Goal: Task Accomplishment & Management: Use online tool/utility

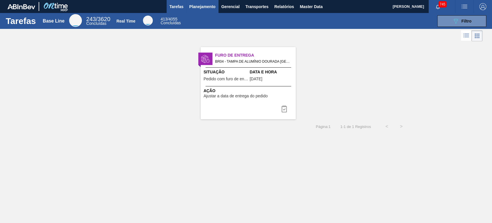
click at [210, 6] on span "Planejamento" at bounding box center [202, 6] width 26 height 7
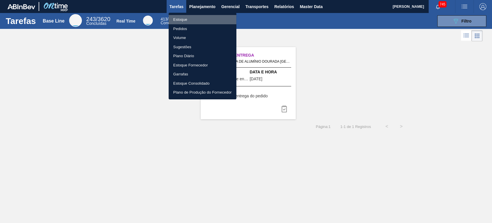
click at [188, 18] on li "Estoque" at bounding box center [203, 19] width 68 height 9
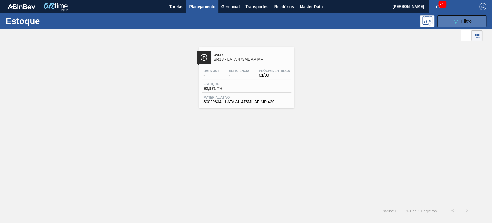
click at [477, 19] on button "089F7B8B-B2A5-4AFE-B5C0-19BA573D28AC Filtro" at bounding box center [462, 21] width 49 height 12
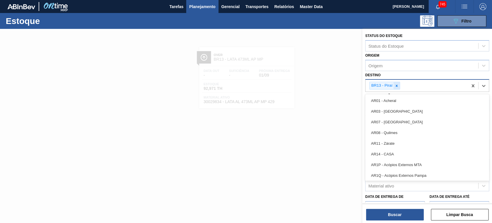
drag, startPoint x: 401, startPoint y: 83, endPoint x: 397, endPoint y: 85, distance: 4.4
click at [400, 83] on div "BR13 - Piraí" at bounding box center [417, 86] width 102 height 12
click at [397, 85] on icon at bounding box center [397, 86] width 4 height 4
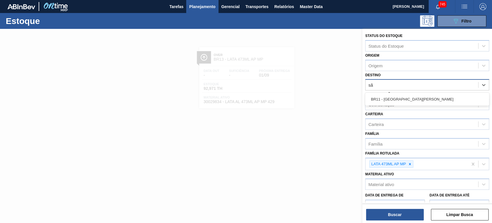
type input "são"
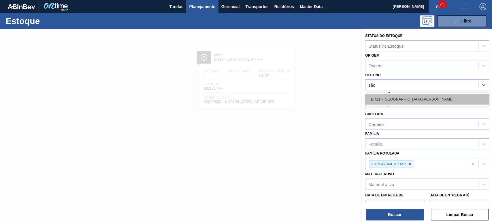
click at [395, 96] on div "BR11 - [GEOGRAPHIC_DATA][PERSON_NAME]" at bounding box center [428, 99] width 124 height 11
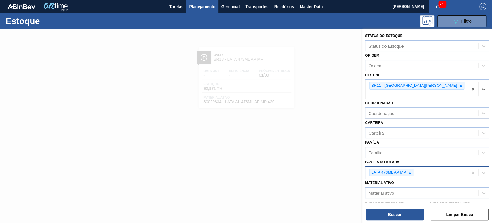
click at [409, 171] on icon at bounding box center [410, 173] width 4 height 4
type Rotulada "lata sk 2"
click at [398, 202] on div "LATA SK 269ML MP" at bounding box center [428, 207] width 124 height 11
click at [404, 214] on button "Buscar" at bounding box center [395, 215] width 58 height 12
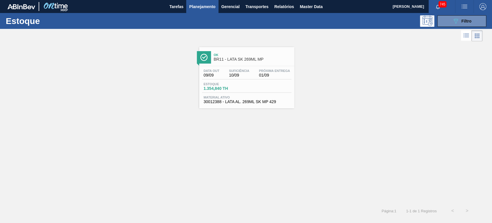
click at [256, 58] on span "BR11 - LATA SK 269ML MP" at bounding box center [253, 59] width 78 height 4
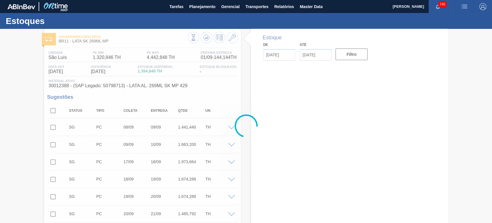
type input "[DATE]"
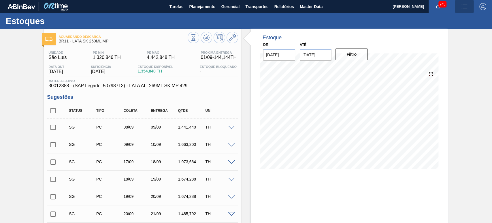
click at [464, 9] on img "button" at bounding box center [464, 6] width 7 height 7
click at [448, 18] on li "Pedido Contingência" at bounding box center [461, 20] width 53 height 10
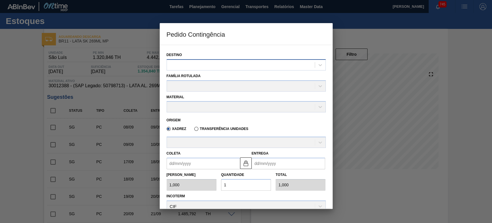
click at [181, 70] on div at bounding box center [246, 64] width 159 height 11
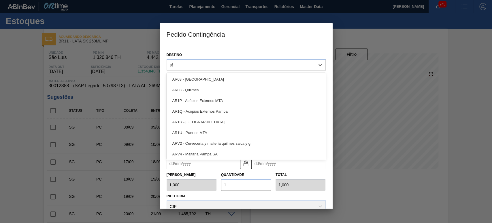
type input "são"
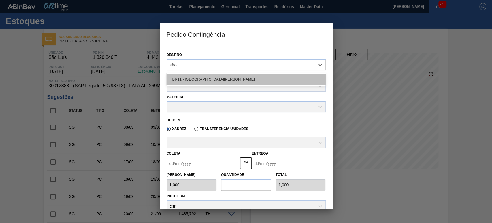
click at [187, 76] on div "BR11 - São Luís" at bounding box center [246, 79] width 159 height 11
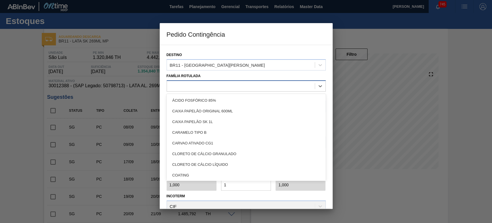
click at [182, 85] on div at bounding box center [241, 86] width 148 height 8
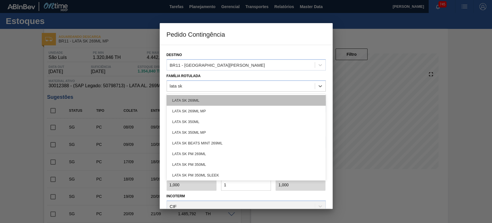
type Rotulada "lata sk 2"
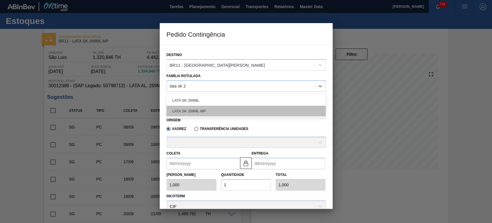
click at [205, 106] on div "LATA SK 269ML MP" at bounding box center [246, 111] width 159 height 11
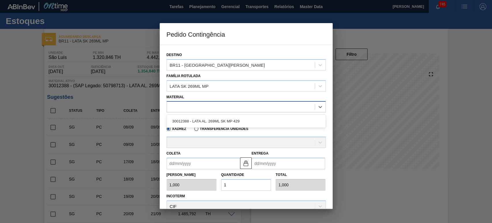
click at [194, 108] on div at bounding box center [241, 107] width 148 height 8
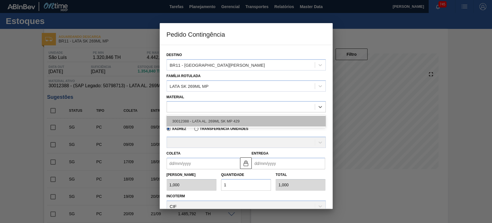
click at [198, 121] on div "30012388 - LATA AL. 269ML SK MP 429" at bounding box center [246, 121] width 159 height 11
type input "11,088"
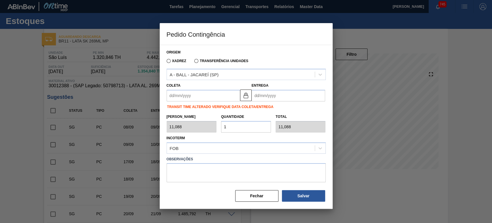
scroll to position [69, 0]
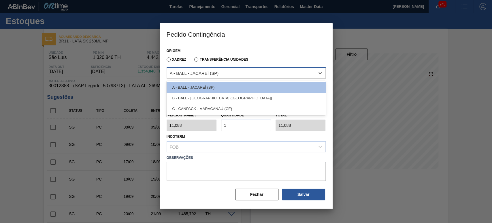
click at [199, 75] on div "A - BALL - JACAREÍ (SP)" at bounding box center [241, 73] width 148 height 8
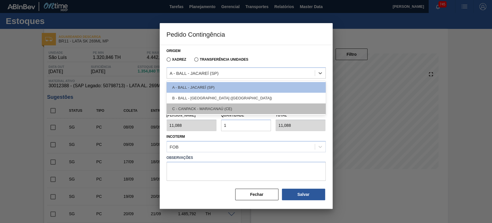
click at [216, 107] on div "C - CANPACK - MARACANAÚ (CE)" at bounding box center [246, 108] width 159 height 11
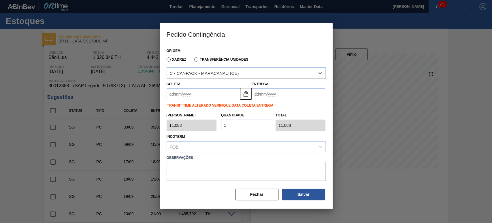
click at [194, 93] on input "Coleta" at bounding box center [204, 94] width 74 height 12
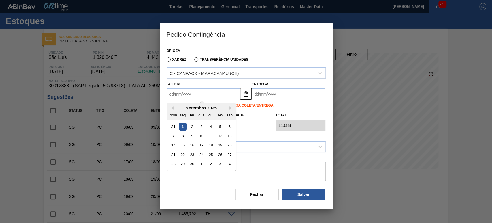
click at [181, 126] on div "1" at bounding box center [183, 127] width 8 height 8
type input "[DATE]"
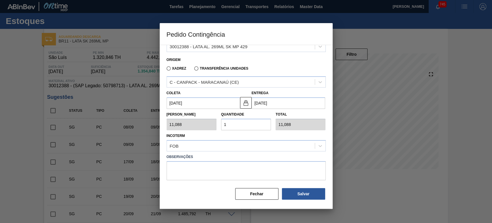
scroll to position [60, 0]
click at [245, 125] on input "1" at bounding box center [246, 125] width 50 height 12
click at [210, 123] on div "Tam Lote 11,088 Quantidade 1 Total 11,088" at bounding box center [246, 119] width 164 height 21
type input "2"
type input "22,176"
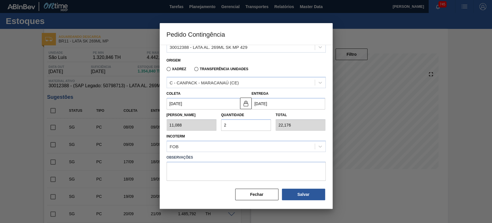
type input "25"
type input "277,200"
click at [298, 194] on button "Salvar" at bounding box center [303, 194] width 43 height 12
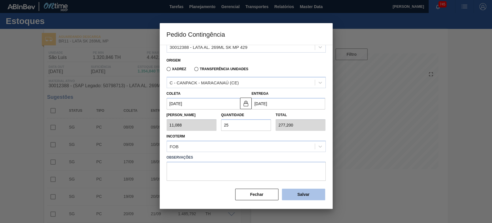
click at [298, 194] on button "Salvar" at bounding box center [303, 194] width 43 height 12
type input "1,000"
type input "1"
type input "1,000"
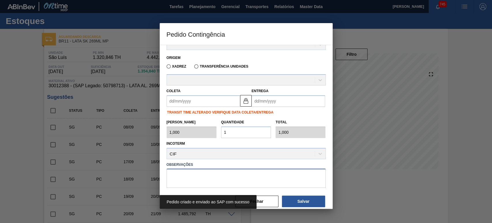
click at [294, 170] on textarea at bounding box center [246, 177] width 159 height 19
click at [265, 198] on div "Pedido criado e enviado ao SAP com sucesso" at bounding box center [246, 202] width 173 height 14
click at [262, 200] on div "Pedido criado e enviado ao SAP com sucesso" at bounding box center [246, 202] width 173 height 14
click at [258, 165] on label "Observações" at bounding box center [246, 164] width 159 height 8
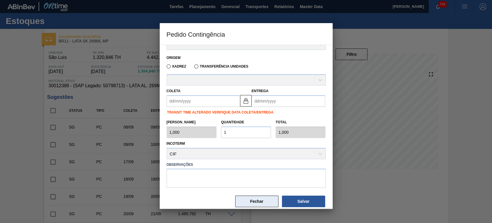
click at [259, 198] on button "Fechar" at bounding box center [256, 201] width 43 height 12
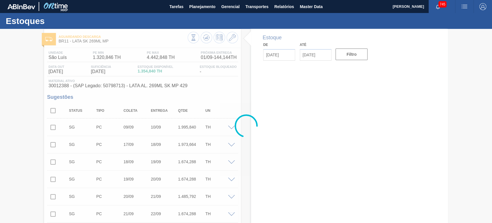
type input "[DATE]"
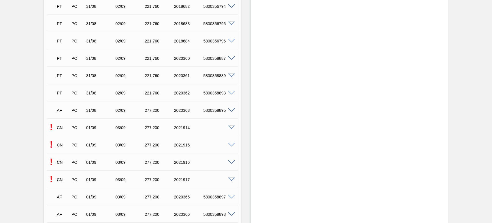
scroll to position [1090, 0]
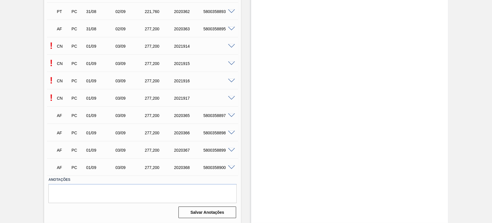
click at [230, 44] on span at bounding box center [231, 46] width 7 height 4
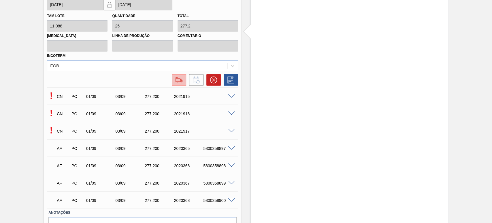
click at [180, 80] on img at bounding box center [179, 79] width 9 height 7
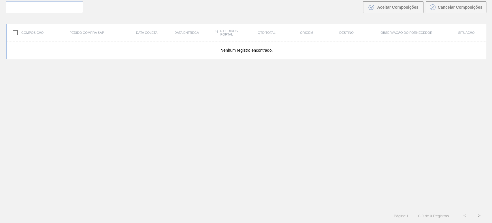
scroll to position [42, 0]
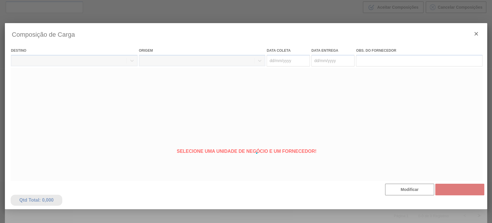
type coleta "[DATE]"
type entrega "[DATE]"
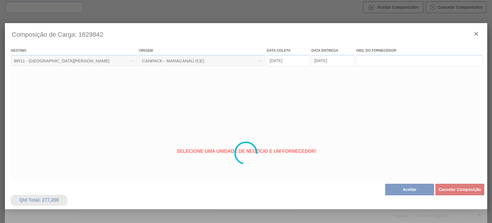
click at [390, 190] on div at bounding box center [246, 153] width 483 height 260
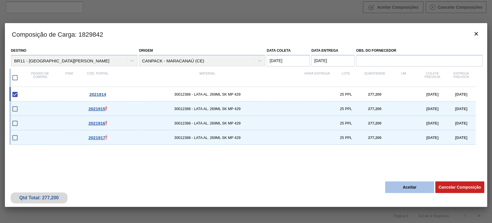
click at [403, 186] on button "Aceitar" at bounding box center [409, 187] width 49 height 12
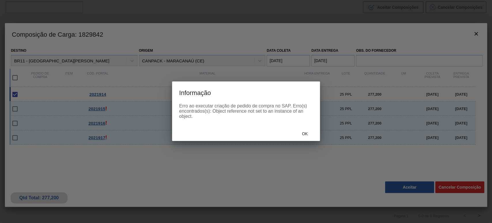
drag, startPoint x: 318, startPoint y: 138, endPoint x: 313, endPoint y: 138, distance: 4.9
click at [317, 138] on div "Ok" at bounding box center [246, 133] width 148 height 15
click at [310, 137] on div "Ok" at bounding box center [305, 133] width 25 height 11
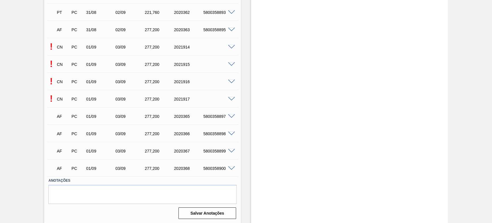
scroll to position [1090, 0]
click at [233, 65] on div "! CN PC 01/09 03/09 277,200 2021915" at bounding box center [142, 63] width 191 height 14
click at [232, 64] on span at bounding box center [231, 63] width 7 height 4
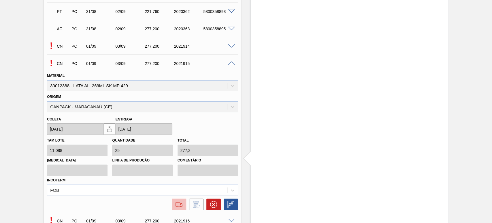
click at [177, 201] on img at bounding box center [179, 204] width 9 height 7
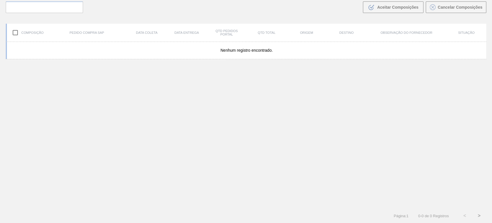
scroll to position [42, 0]
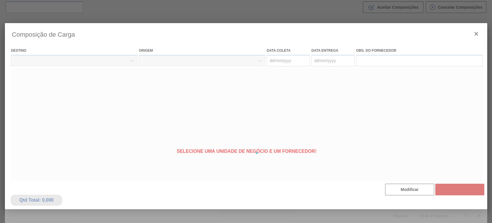
type coleta "[DATE]"
type entrega "[DATE]"
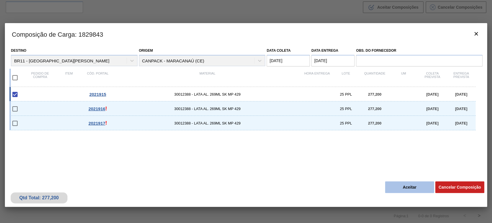
click at [399, 188] on button "Aceitar" at bounding box center [409, 187] width 49 height 12
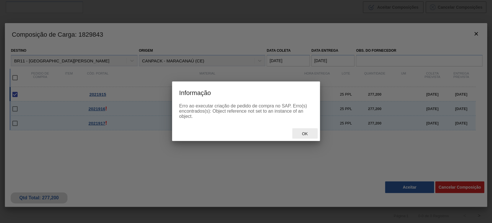
click at [307, 134] on span "Ok" at bounding box center [304, 133] width 15 height 5
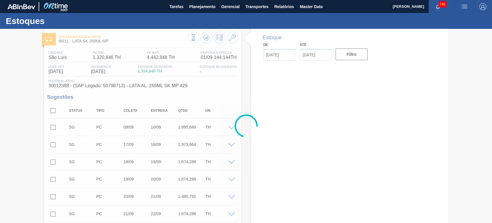
type input "[DATE]"
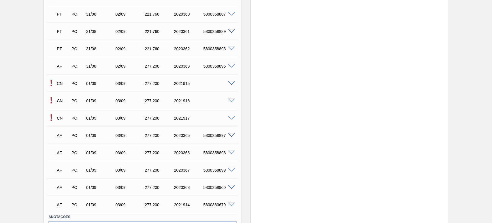
scroll to position [1090, 0]
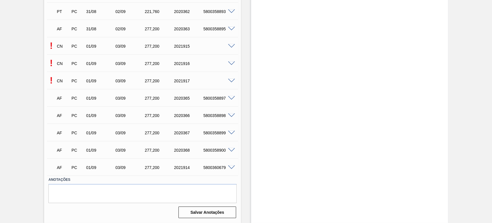
click at [230, 66] on div "! CN PC 01/09 03/09 277,200 2021916" at bounding box center [142, 63] width 191 height 14
click at [230, 64] on span at bounding box center [231, 63] width 7 height 4
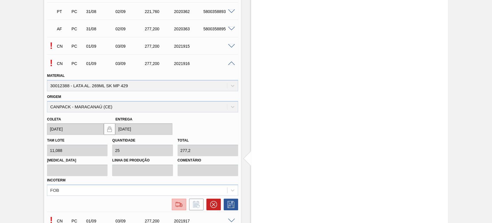
click at [182, 203] on img at bounding box center [179, 204] width 9 height 7
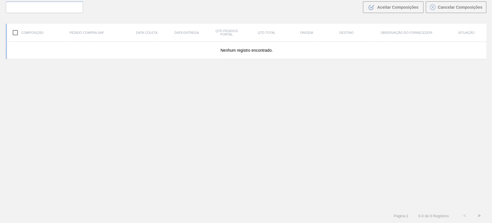
scroll to position [42, 0]
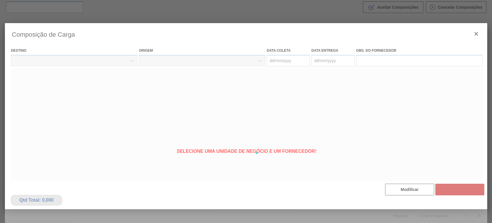
type coleta "[DATE]"
type entrega "[DATE]"
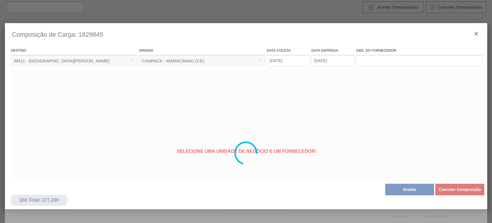
click at [398, 188] on div at bounding box center [246, 153] width 483 height 260
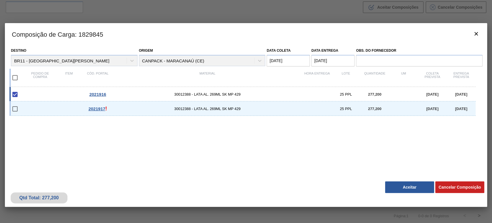
click at [406, 181] on div "Qtd Total: 277,200 Cancelar Composição Aceitar" at bounding box center [246, 192] width 483 height 28
click at [406, 186] on button "Aceitar" at bounding box center [409, 187] width 49 height 12
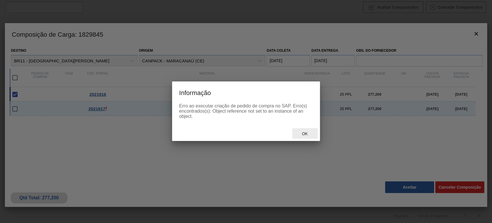
click at [302, 133] on span "Ok" at bounding box center [304, 133] width 15 height 5
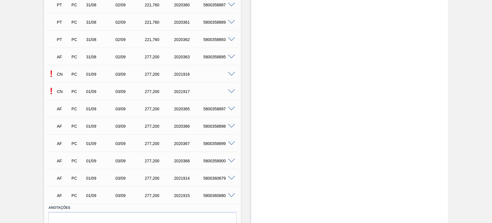
scroll to position [1069, 0]
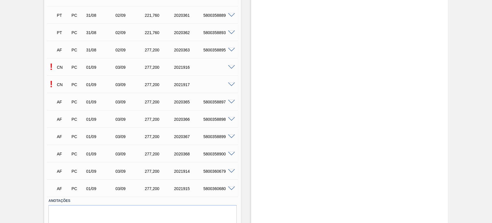
click at [233, 83] on span at bounding box center [231, 85] width 7 height 4
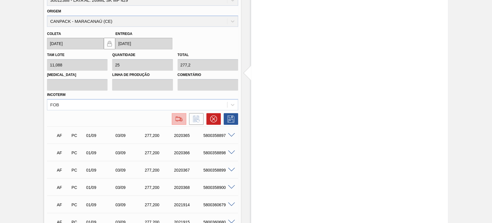
click at [175, 122] on img at bounding box center [179, 118] width 9 height 7
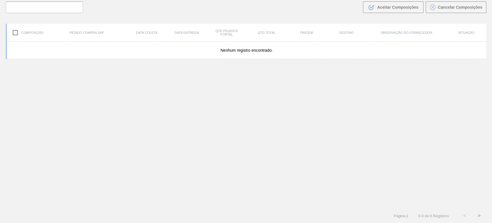
scroll to position [42, 0]
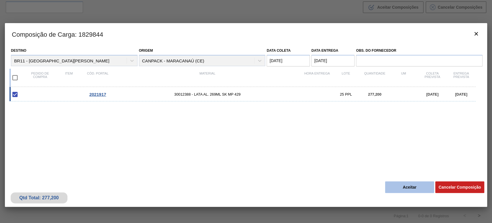
click at [412, 189] on button "Aceitar" at bounding box center [409, 187] width 49 height 12
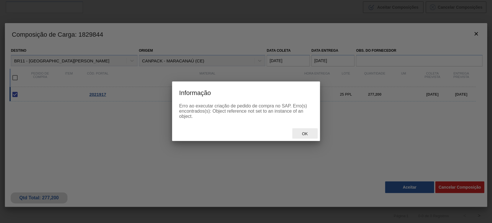
click at [307, 136] on div "Ok" at bounding box center [305, 133] width 25 height 11
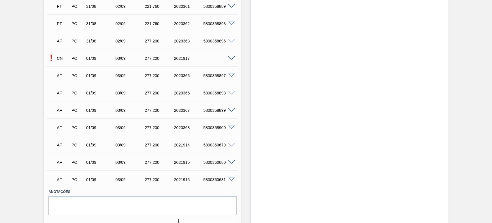
scroll to position [1090, 0]
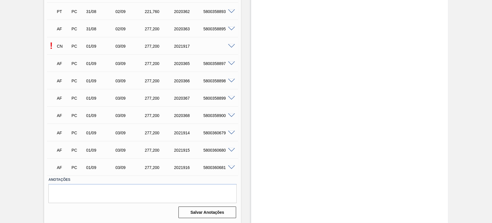
click at [233, 166] on span at bounding box center [231, 167] width 7 height 4
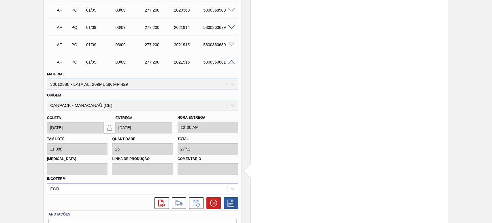
scroll to position [1197, 0]
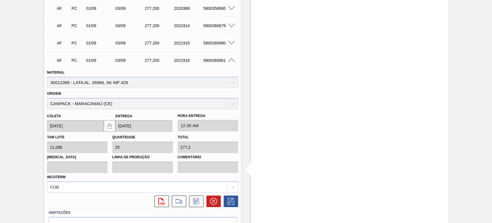
click at [230, 60] on span at bounding box center [231, 60] width 7 height 4
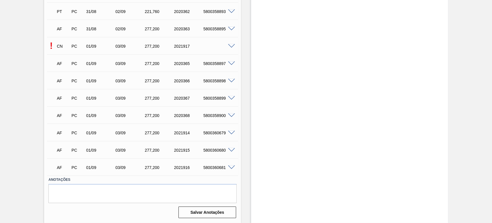
click at [232, 115] on span at bounding box center [231, 115] width 7 height 4
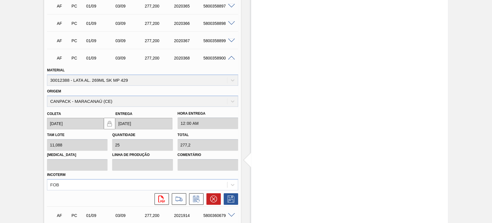
scroll to position [1229, 0]
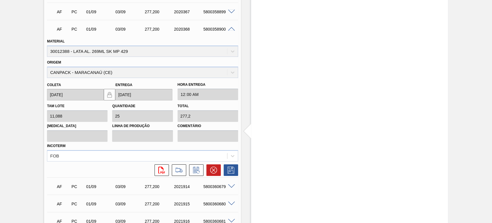
click at [232, 30] on span at bounding box center [231, 29] width 7 height 4
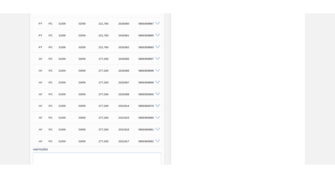
scroll to position [1090, 0]
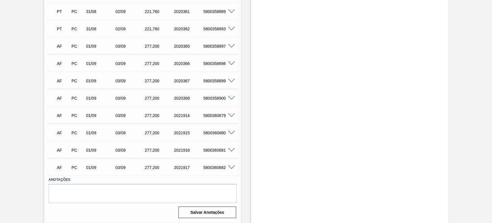
click at [211, 114] on div "5800360679" at bounding box center [218, 115] width 33 height 5
copy div "5800360679"
click at [213, 132] on div "5800360680" at bounding box center [218, 132] width 33 height 5
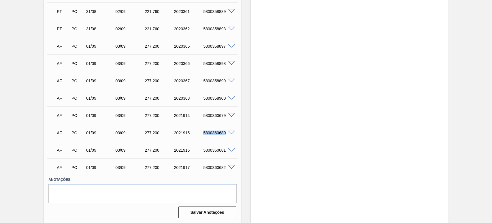
copy div "5800360680"
click at [219, 149] on div "5800360681" at bounding box center [218, 150] width 33 height 5
copy div "5800360681"
click at [220, 168] on div "5800360682" at bounding box center [218, 167] width 33 height 5
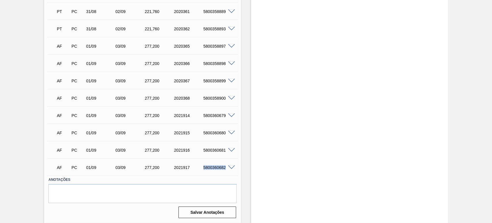
click at [220, 168] on div "5800360682" at bounding box center [218, 167] width 33 height 5
copy div "5800360682"
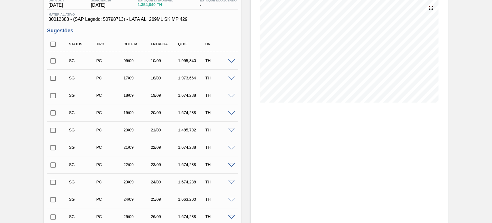
scroll to position [0, 0]
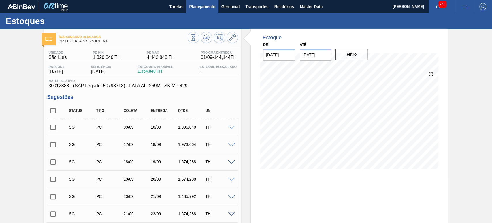
click at [212, 8] on span "Planejamento" at bounding box center [202, 6] width 26 height 7
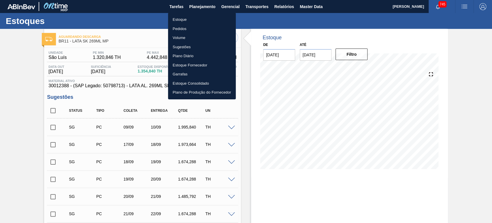
click at [177, 17] on li "Estoque" at bounding box center [202, 19] width 68 height 9
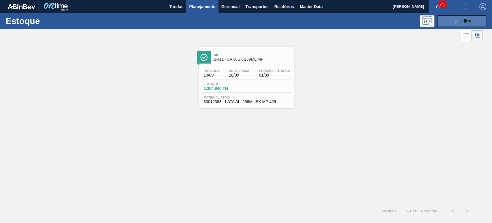
drag, startPoint x: 453, startPoint y: 29, endPoint x: 454, endPoint y: 23, distance: 6.1
click at [453, 28] on div "Estoque 089F7B8B-B2A5-4AFE-B5C0-19BA573D28AC Filtro Status do Estoque Status do…" at bounding box center [246, 115] width 492 height 205
click at [454, 23] on icon "089F7B8B-B2A5-4AFE-B5C0-19BA573D28AC" at bounding box center [456, 21] width 7 height 7
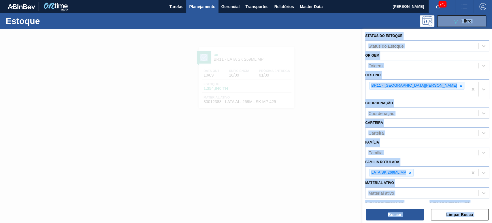
click at [438, 71] on div "Destino BR11 - São Luís" at bounding box center [428, 85] width 124 height 28
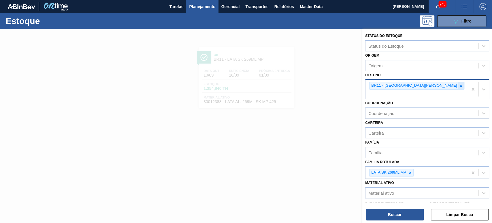
click at [460, 85] on icon at bounding box center [461, 86] width 2 height 2
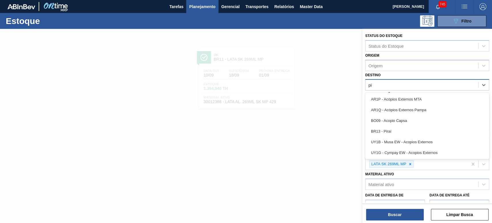
type input "pir"
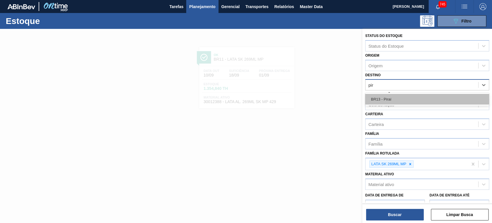
click at [386, 96] on div "BR13 - Piraí" at bounding box center [428, 99] width 124 height 11
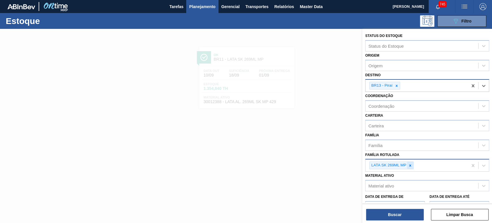
click at [411, 165] on icon at bounding box center [411, 165] width 2 height 2
click at [411, 165] on div "Família Rotulada" at bounding box center [422, 164] width 113 height 8
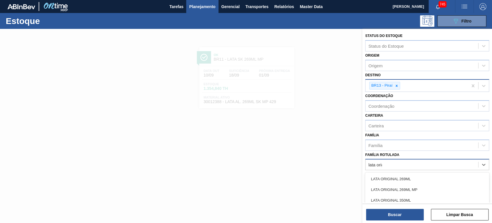
type Rotulada "lata origi"
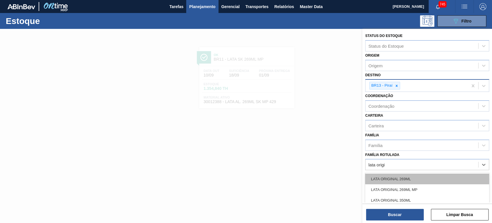
click at [412, 178] on div "LATA ORIGINAL 269ML" at bounding box center [428, 178] width 124 height 11
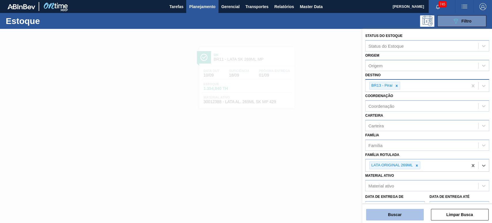
click at [407, 218] on button "Buscar" at bounding box center [395, 215] width 58 height 12
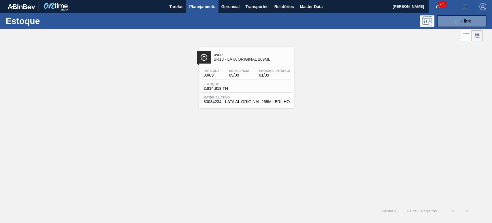
click at [260, 53] on span "Over" at bounding box center [253, 54] width 78 height 3
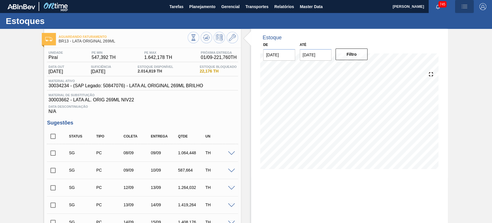
click at [466, 8] on img "button" at bounding box center [464, 6] width 7 height 7
click at [463, 18] on li "Pedido Contingência" at bounding box center [461, 20] width 53 height 10
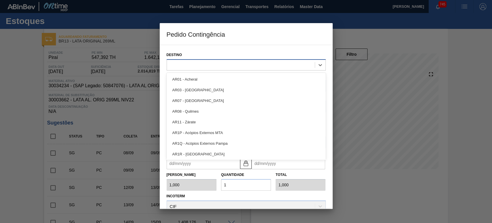
click at [231, 64] on div at bounding box center [241, 65] width 148 height 8
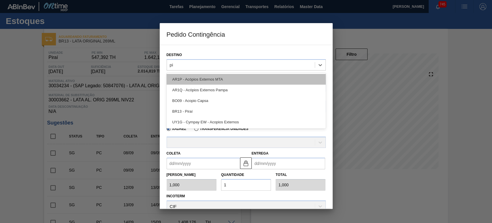
type input "pir"
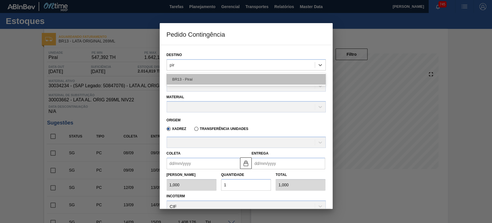
click at [203, 74] on div "BR13 - Piraí" at bounding box center [246, 79] width 159 height 11
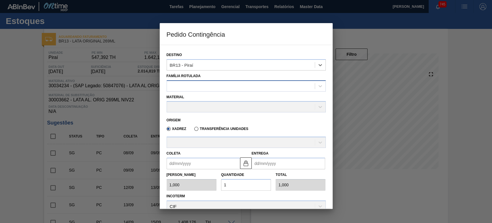
click at [197, 83] on div at bounding box center [241, 86] width 148 height 8
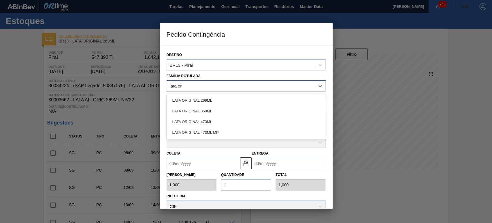
type Rotulada "lata ori"
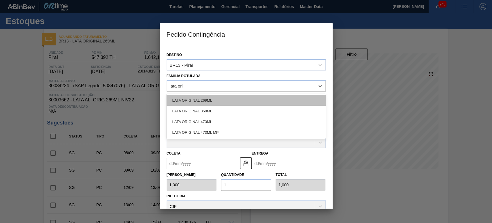
click at [198, 103] on div "LATA ORIGINAL 269ML" at bounding box center [246, 100] width 159 height 11
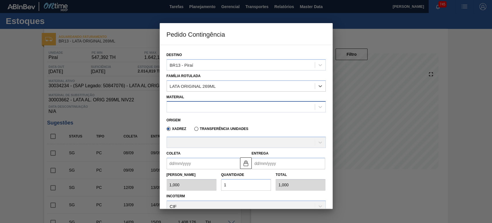
click at [197, 103] on div at bounding box center [241, 107] width 148 height 8
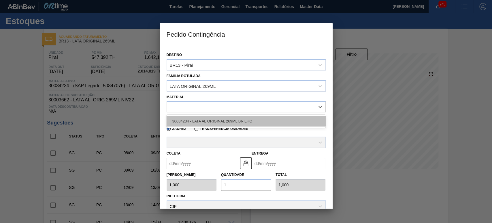
click at [218, 118] on div "30034234 - LATA AL ORIGINAL 269ML BRILHO" at bounding box center [246, 121] width 159 height 11
type input "11,088"
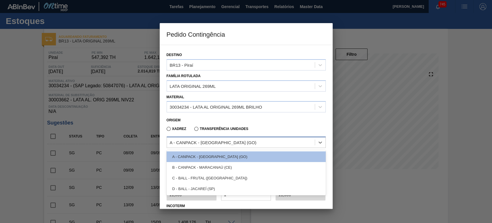
click at [207, 143] on div "A - CANPACK - ITUMBIARA (GO)" at bounding box center [213, 142] width 87 height 5
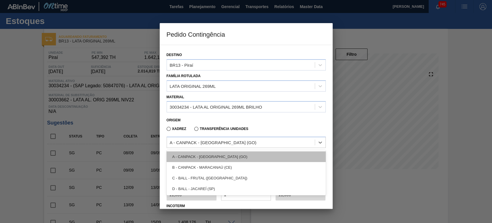
click at [205, 155] on div "A - CANPACK - ITUMBIARA (GO)" at bounding box center [246, 156] width 159 height 11
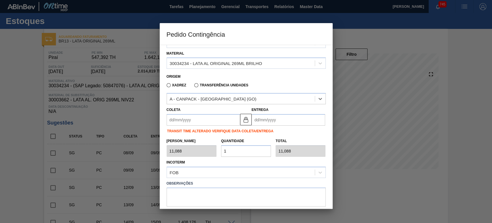
scroll to position [69, 0]
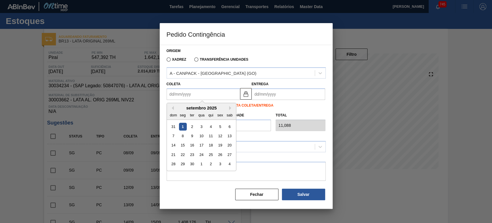
click at [192, 90] on input "Coleta" at bounding box center [204, 94] width 74 height 12
click at [183, 127] on div "1" at bounding box center [183, 127] width 8 height 8
type input "[DATE]"
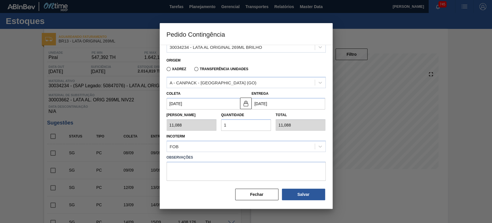
click at [206, 128] on div "Tam Lote 11,088 Quantidade 1 Total 11,088" at bounding box center [246, 119] width 164 height 21
type input "2"
type input "22,176"
type input "25"
type input "277,200"
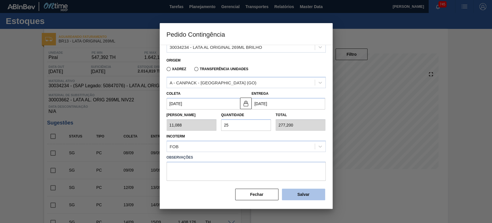
click at [301, 194] on button "Salvar" at bounding box center [303, 194] width 43 height 12
type input "1,000"
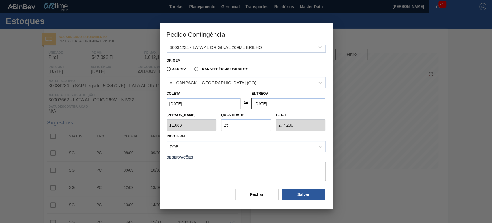
type input "1"
type input "1,000"
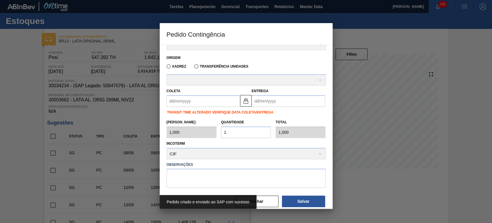
click at [286, 163] on label "Observações" at bounding box center [246, 164] width 159 height 8
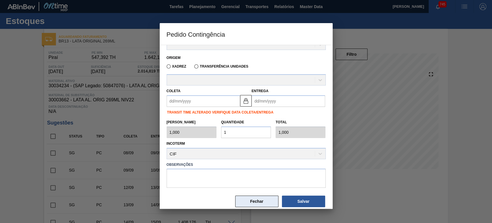
click at [268, 202] on button "Fechar" at bounding box center [256, 201] width 43 height 12
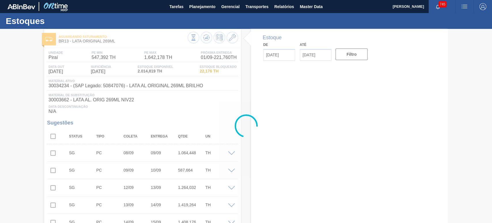
type input "[DATE]"
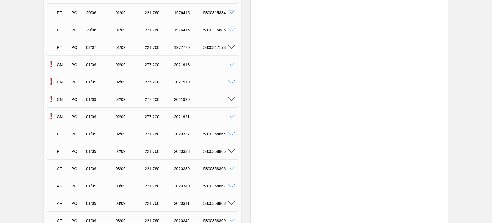
scroll to position [1304, 0]
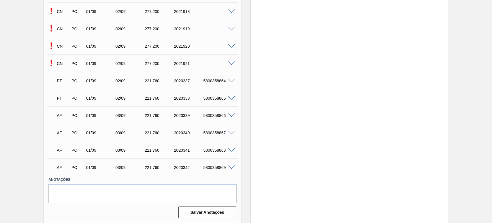
click at [231, 116] on span at bounding box center [231, 115] width 7 height 4
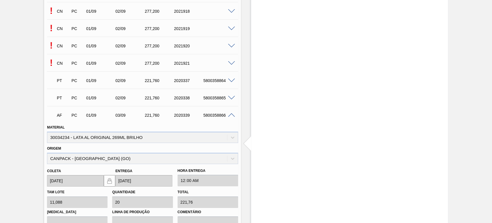
click at [231, 118] on div "AF PC 01/09 03/09 221,760 2020339 5800358866" at bounding box center [142, 114] width 191 height 14
click at [231, 115] on span at bounding box center [231, 115] width 7 height 4
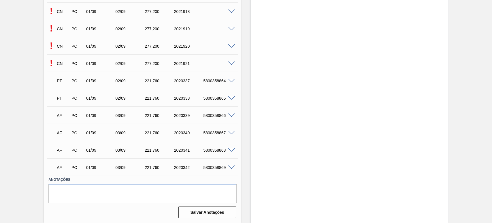
scroll to position [1250, 0]
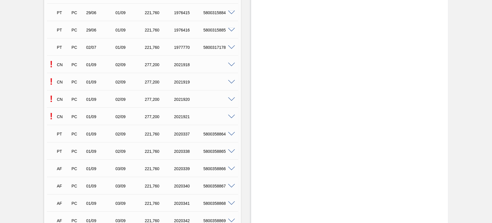
click at [232, 66] on span at bounding box center [231, 65] width 7 height 4
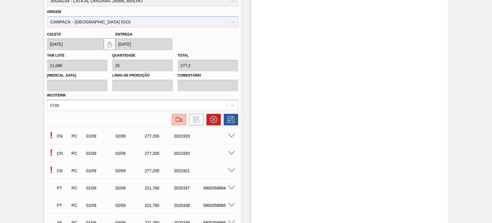
click at [175, 121] on img at bounding box center [179, 119] width 9 height 7
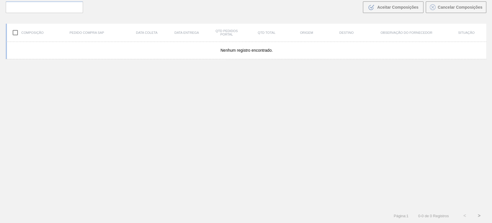
scroll to position [42, 0]
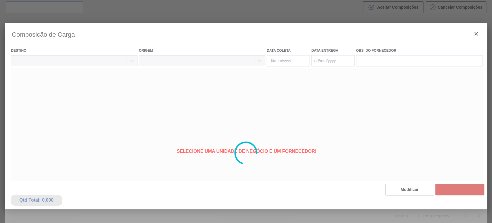
type coleta "[DATE]"
type entrega "[DATE]"
click at [412, 185] on div at bounding box center [246, 153] width 483 height 260
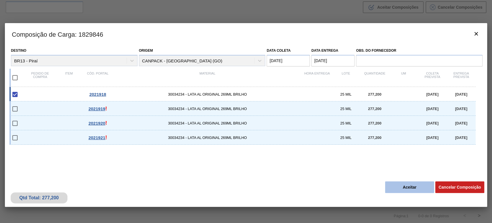
click at [407, 190] on button "Aceitar" at bounding box center [409, 187] width 49 height 12
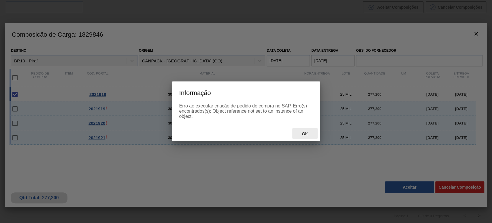
click at [304, 134] on span "Ok" at bounding box center [304, 133] width 15 height 5
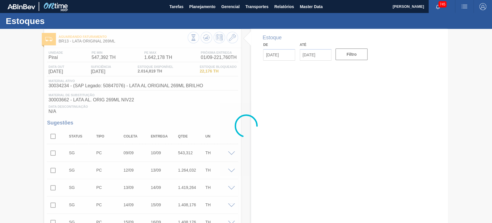
type input "[DATE]"
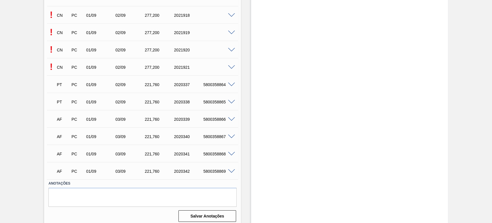
scroll to position [1229, 0]
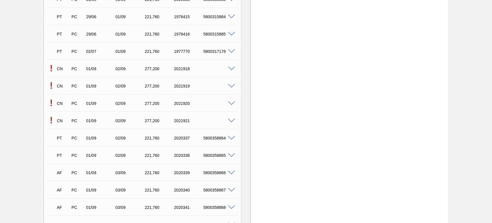
click at [230, 87] on span at bounding box center [231, 86] width 7 height 4
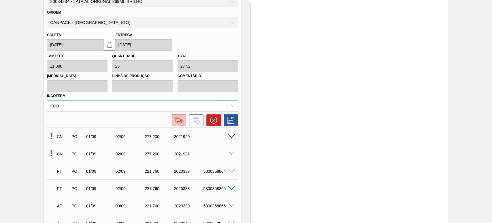
click at [179, 118] on img at bounding box center [179, 120] width 9 height 7
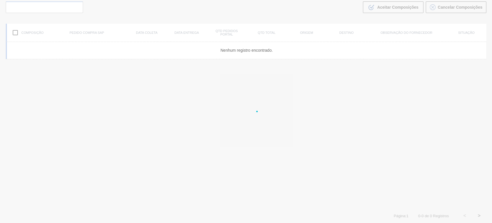
scroll to position [42, 0]
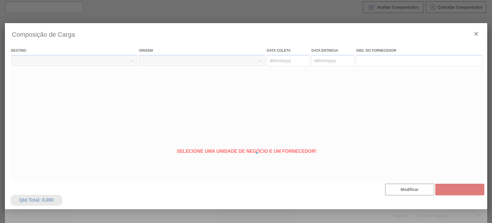
type coleta "[DATE]"
type entrega "[DATE]"
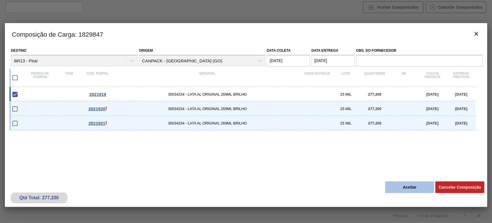
click at [409, 189] on button "Aceitar" at bounding box center [409, 187] width 49 height 12
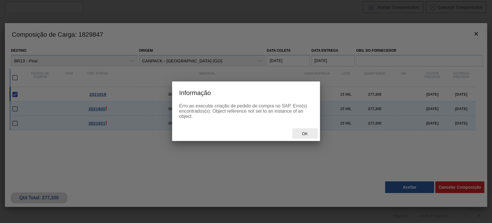
click at [310, 135] on span "Ok" at bounding box center [304, 133] width 15 height 5
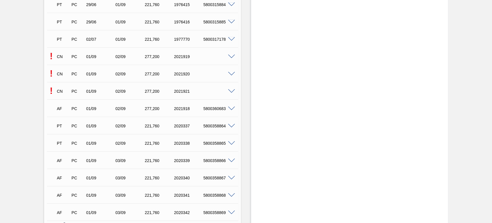
scroll to position [1229, 0]
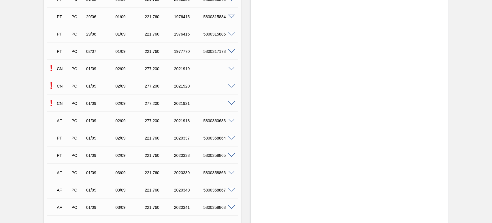
click at [231, 86] on span at bounding box center [231, 86] width 7 height 4
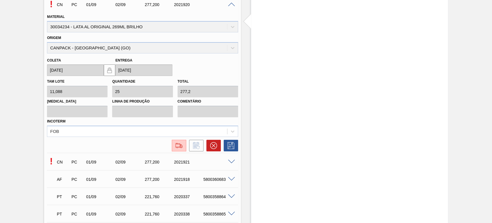
scroll to position [1389, 0]
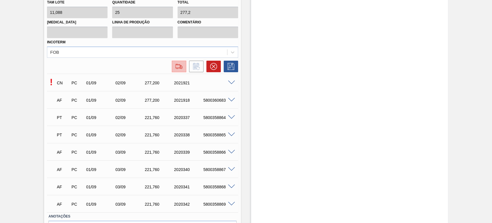
click at [178, 68] on img at bounding box center [179, 66] width 9 height 7
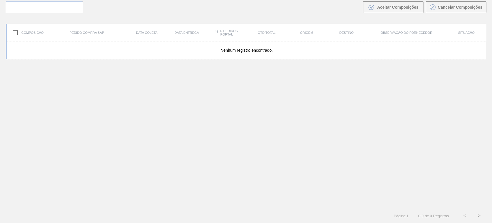
scroll to position [42, 0]
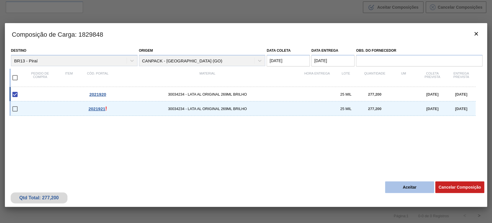
click at [404, 187] on button "Aceitar" at bounding box center [409, 187] width 49 height 12
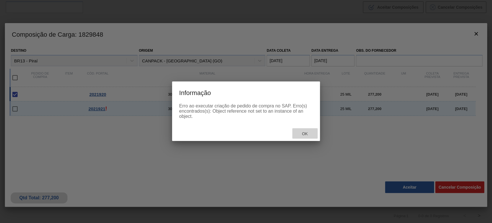
click at [306, 135] on span "Ok" at bounding box center [304, 133] width 15 height 5
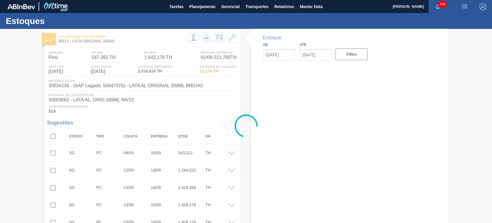
type input "[DATE]"
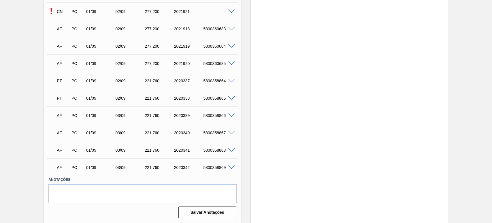
scroll to position [1179, 0]
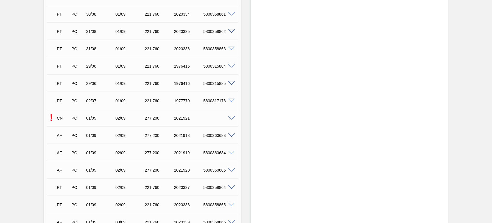
click at [230, 117] on span at bounding box center [231, 118] width 7 height 4
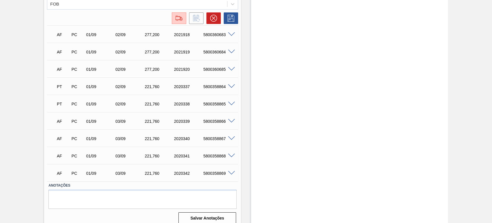
scroll to position [1426, 0]
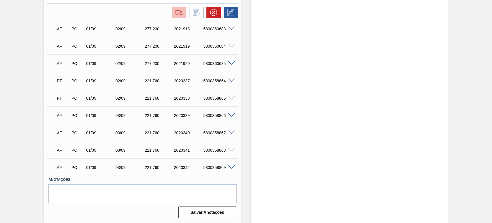
click at [176, 13] on img at bounding box center [179, 12] width 9 height 7
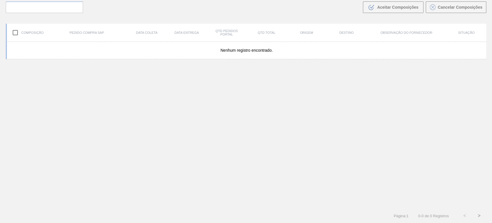
scroll to position [42, 0]
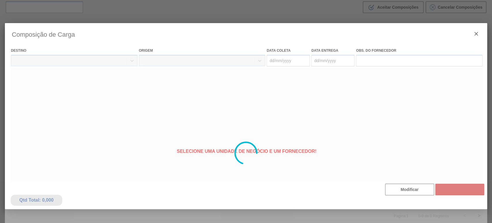
type coleta "[DATE]"
type entrega "[DATE]"
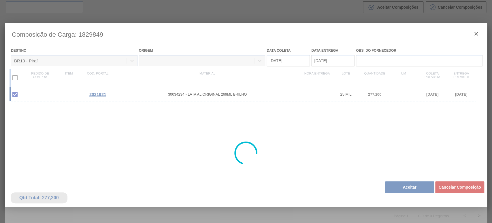
click at [409, 186] on div at bounding box center [246, 153] width 483 height 260
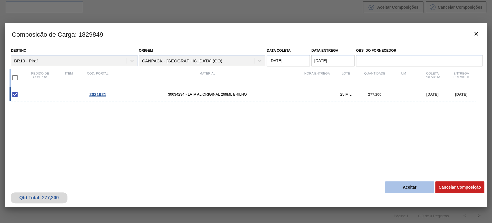
click at [398, 188] on button "Aceitar" at bounding box center [409, 187] width 49 height 12
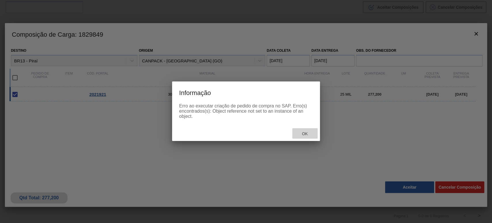
click at [307, 136] on div "Ok" at bounding box center [305, 133] width 25 height 11
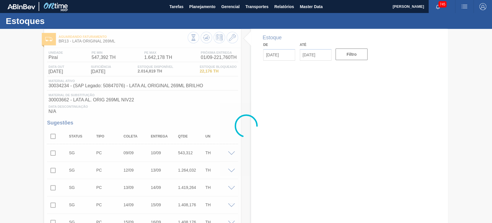
type input "[DATE]"
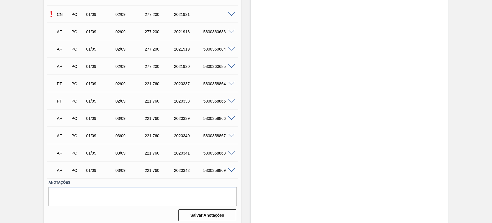
scroll to position [1286, 0]
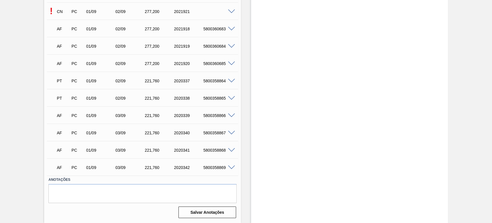
scroll to position [1179, 0]
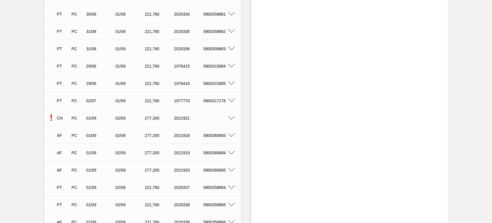
click at [231, 118] on span at bounding box center [231, 118] width 7 height 4
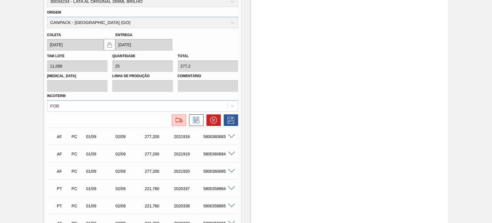
scroll to position [1233, 0]
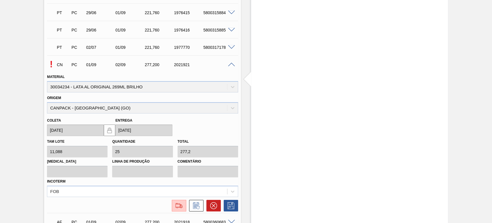
click at [232, 66] on span at bounding box center [231, 65] width 7 height 4
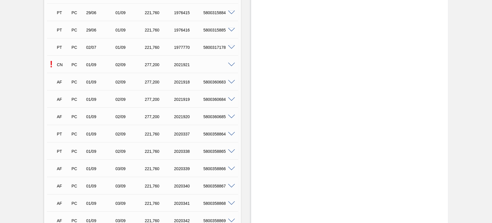
click at [208, 116] on div "5800360685" at bounding box center [218, 116] width 33 height 5
copy div "5800360685"
click at [221, 100] on div "5800360684" at bounding box center [218, 99] width 33 height 5
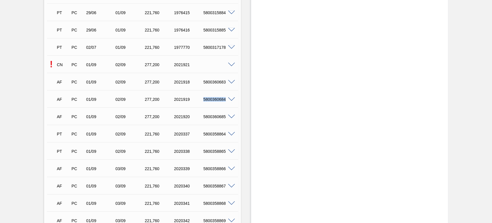
copy div "5800360684"
click at [220, 83] on div "5800360683" at bounding box center [218, 82] width 33 height 5
copy div "5800360683"
click at [233, 63] on span at bounding box center [231, 65] width 7 height 4
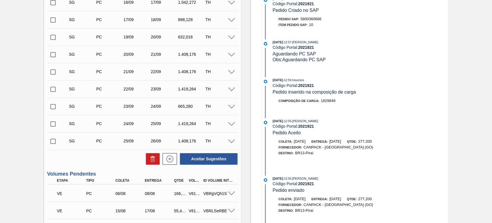
scroll to position [218, 0]
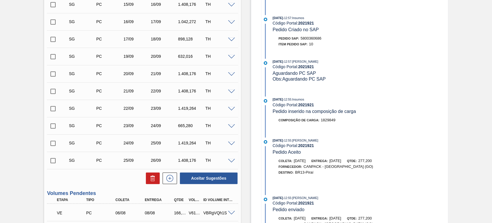
click at [310, 37] on span "5800360686" at bounding box center [311, 38] width 21 height 4
copy span "5800360686"
